Goal: Task Accomplishment & Management: Manage account settings

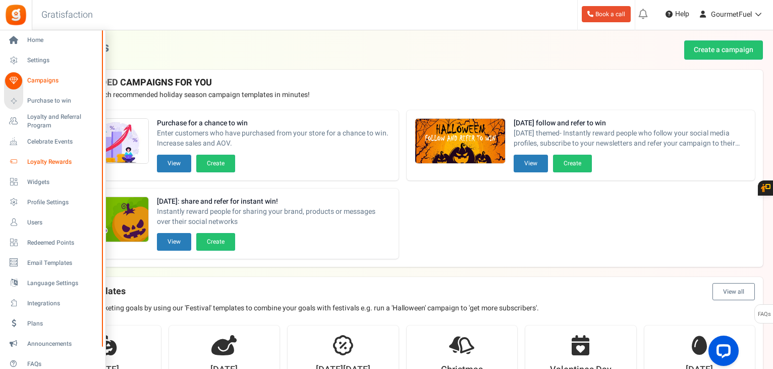
click at [34, 162] on span "Loyalty Rewards" at bounding box center [62, 162] width 71 height 9
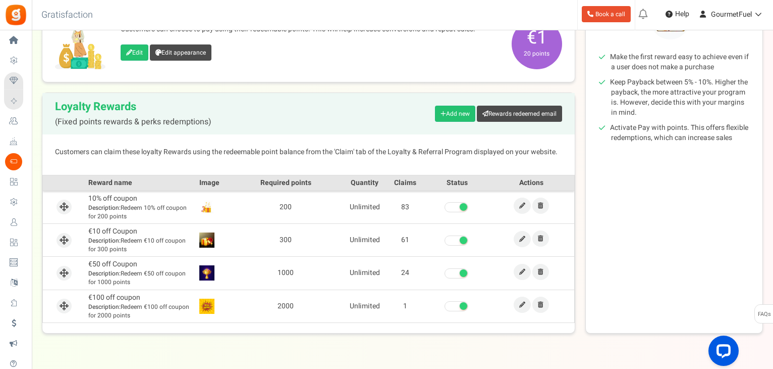
scroll to position [195, 0]
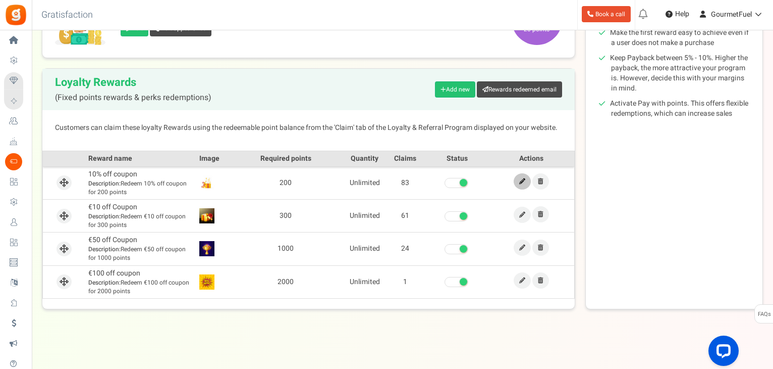
click at [520, 178] on icon at bounding box center [523, 181] width 6 height 6
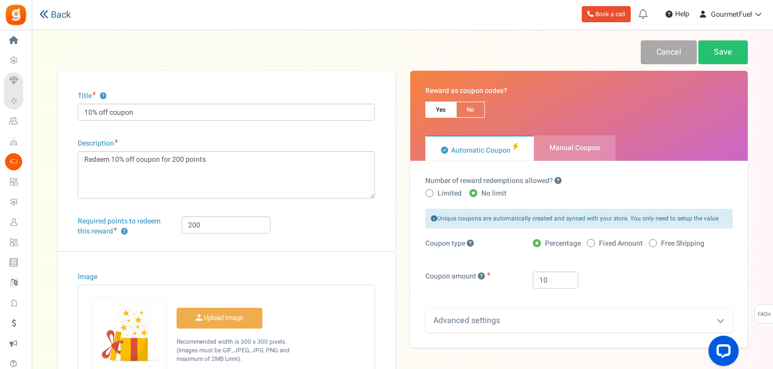
click at [44, 13] on icon at bounding box center [43, 14] width 9 height 9
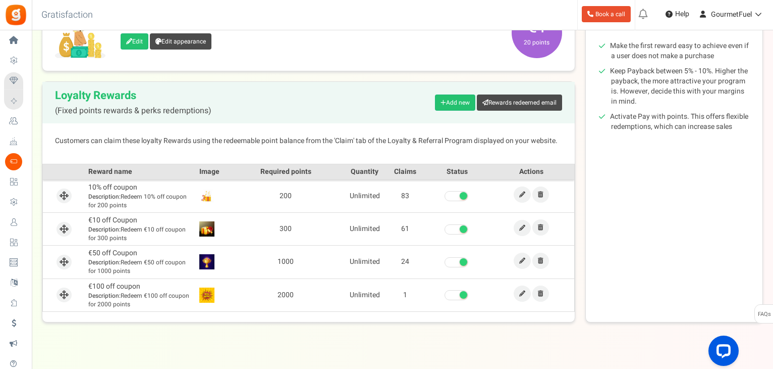
scroll to position [195, 0]
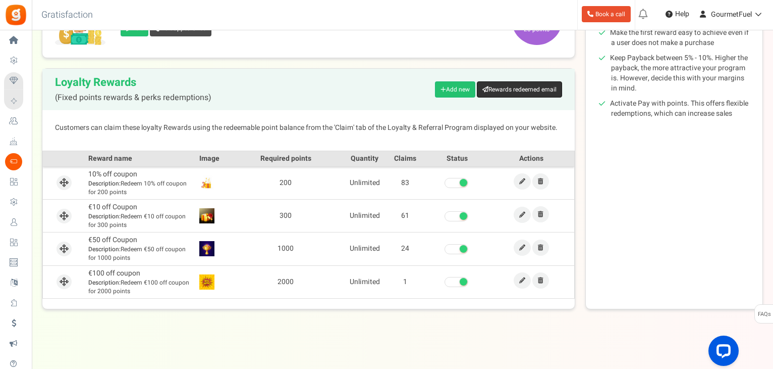
click at [522, 92] on link "Rewards redeemed email" at bounding box center [519, 89] width 85 height 16
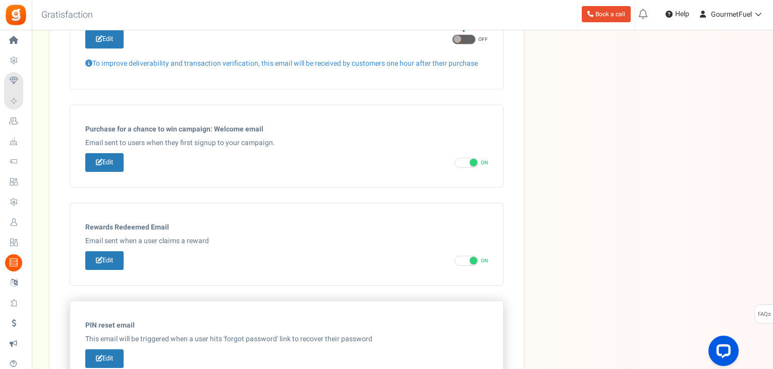
scroll to position [564, 0]
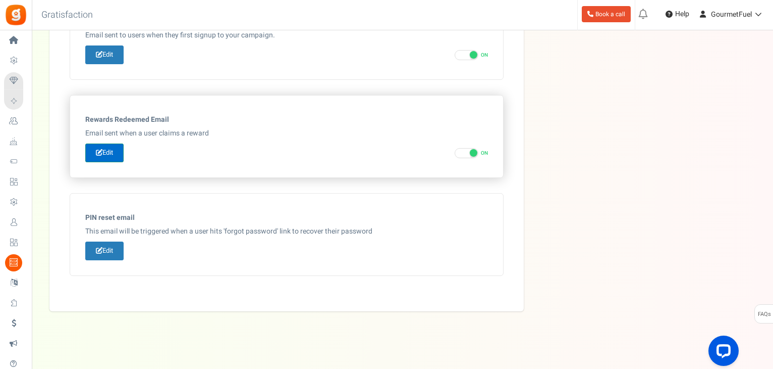
click at [110, 154] on link "Edit" at bounding box center [104, 152] width 38 height 19
type input "Thank you for redeeming points at [[Site Name]]"
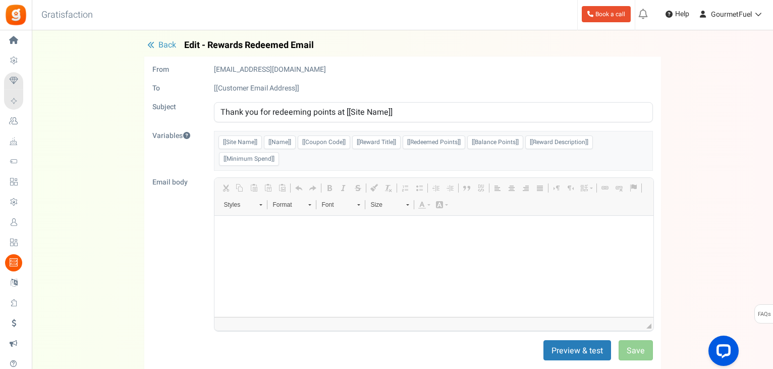
scroll to position [0, 0]
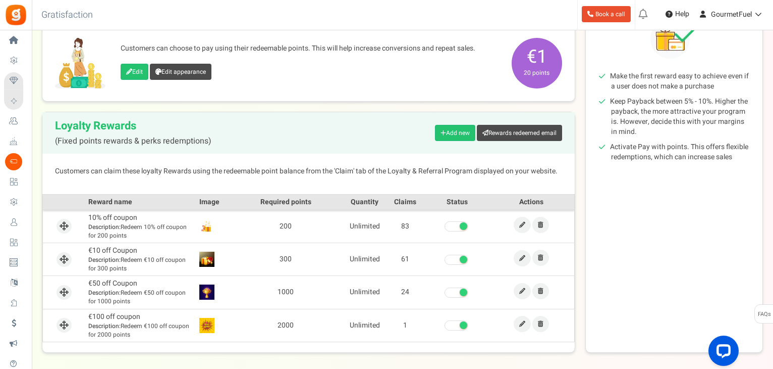
scroll to position [195, 0]
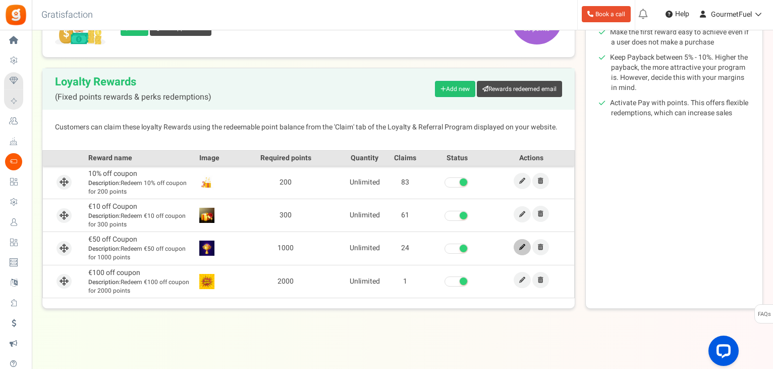
click at [521, 248] on icon at bounding box center [523, 247] width 6 height 6
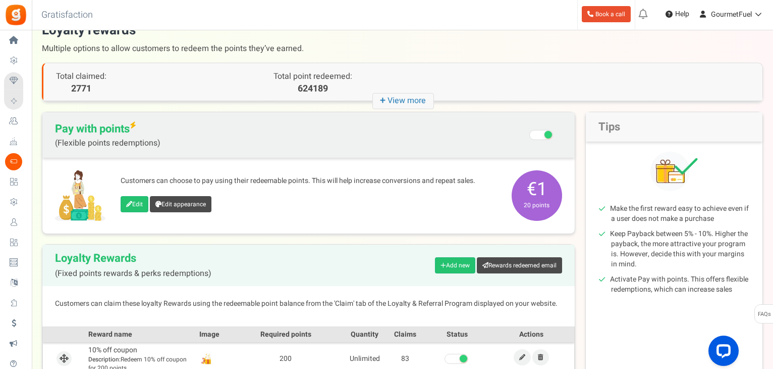
scroll to position [18, 0]
